Goal: Navigation & Orientation: Find specific page/section

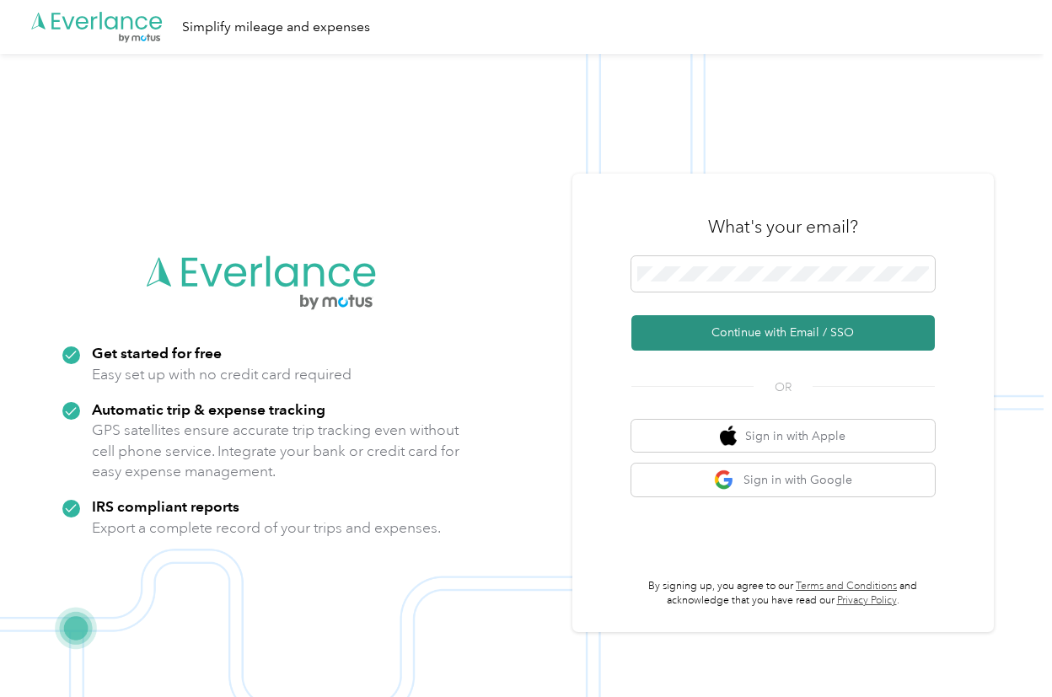
click at [729, 335] on button "Continue with Email / SSO" at bounding box center [782, 332] width 303 height 35
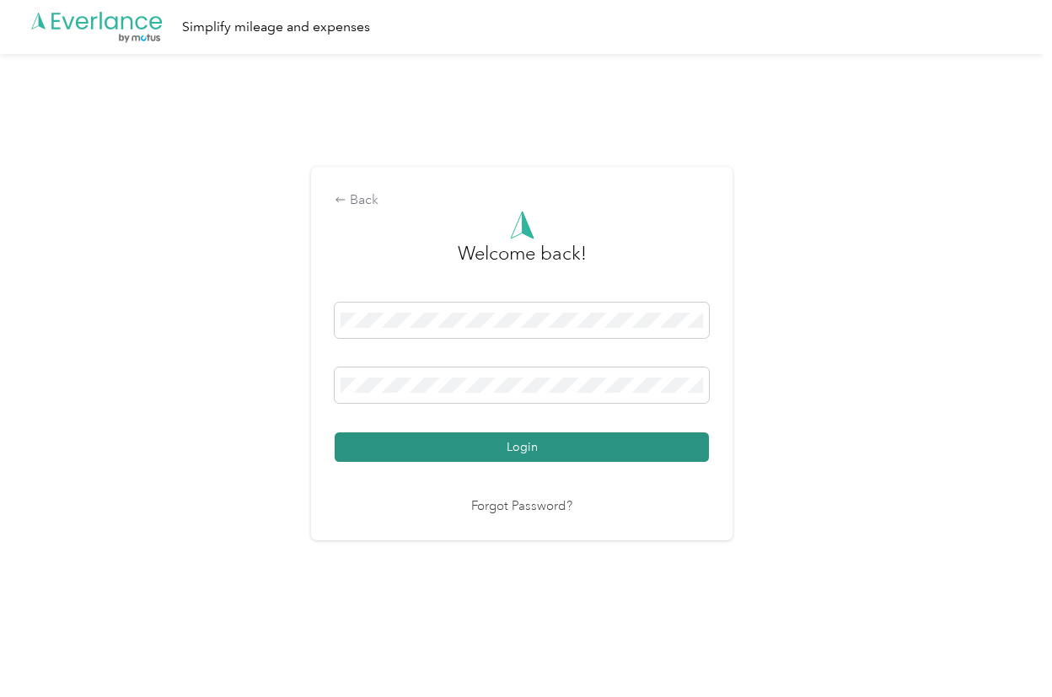
click at [528, 454] on button "Login" at bounding box center [522, 446] width 374 height 29
